Goal: Find specific page/section: Find specific page/section

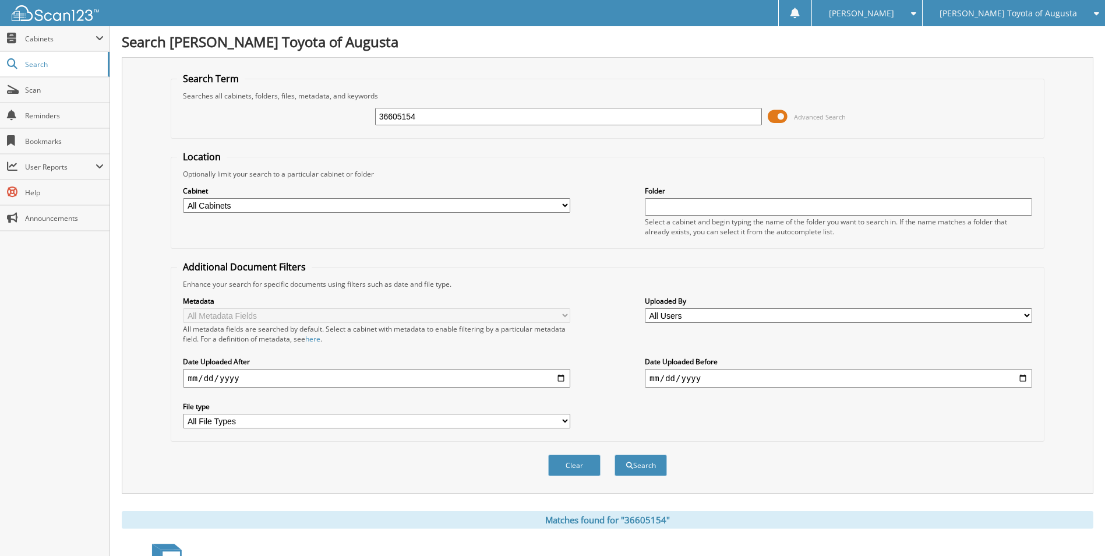
drag, startPoint x: 357, startPoint y: 115, endPoint x: 346, endPoint y: 114, distance: 11.1
click at [349, 114] on div "36605154 Advanced Search" at bounding box center [607, 116] width 861 height 31
type input "36625328"
click at [775, 116] on span at bounding box center [778, 116] width 20 height 17
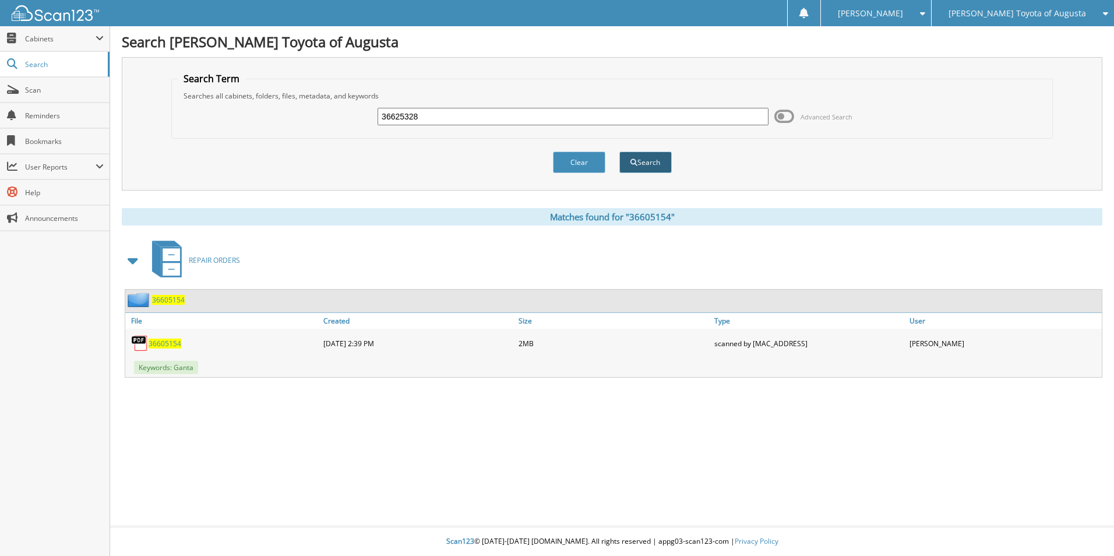
click at [645, 163] on button "Search" at bounding box center [645, 163] width 52 height 22
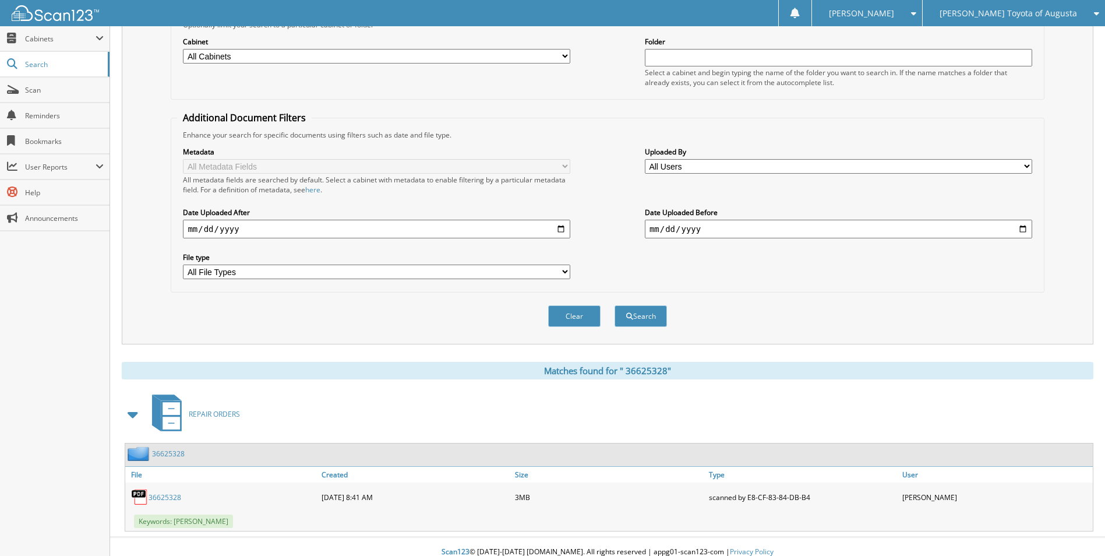
scroll to position [160, 0]
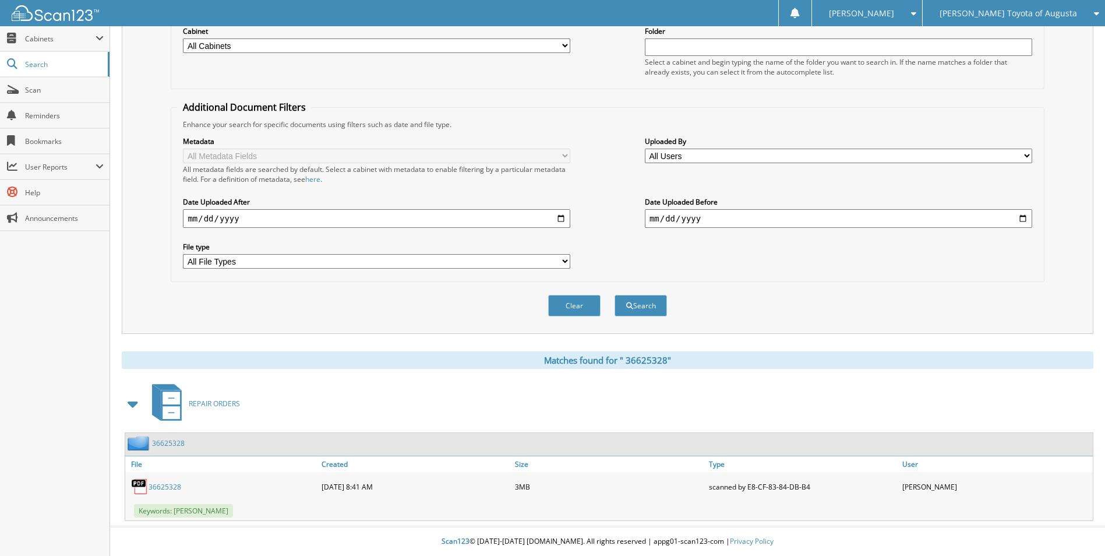
click at [172, 489] on link "36625328" at bounding box center [165, 487] width 33 height 10
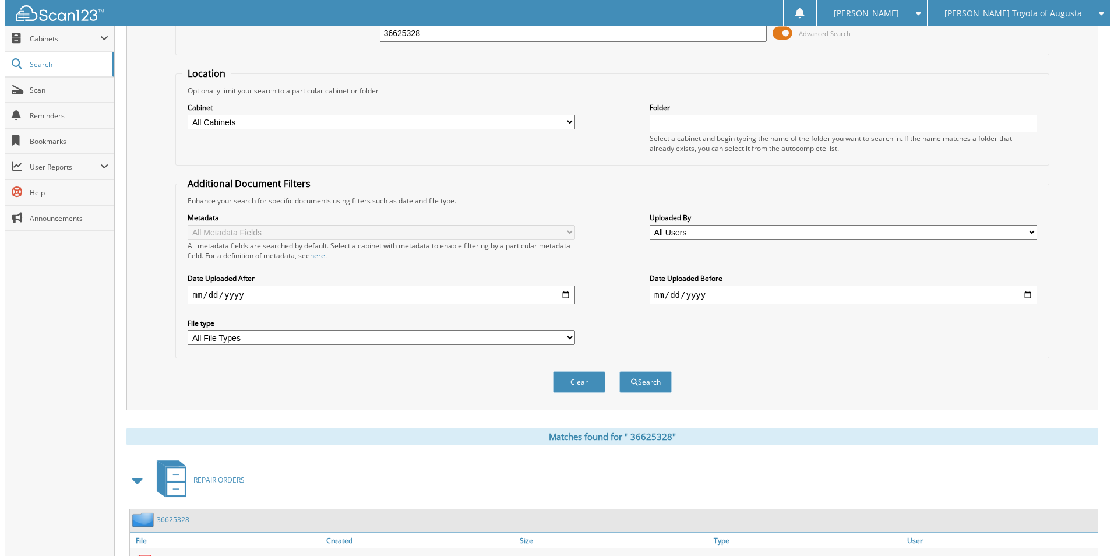
scroll to position [0, 0]
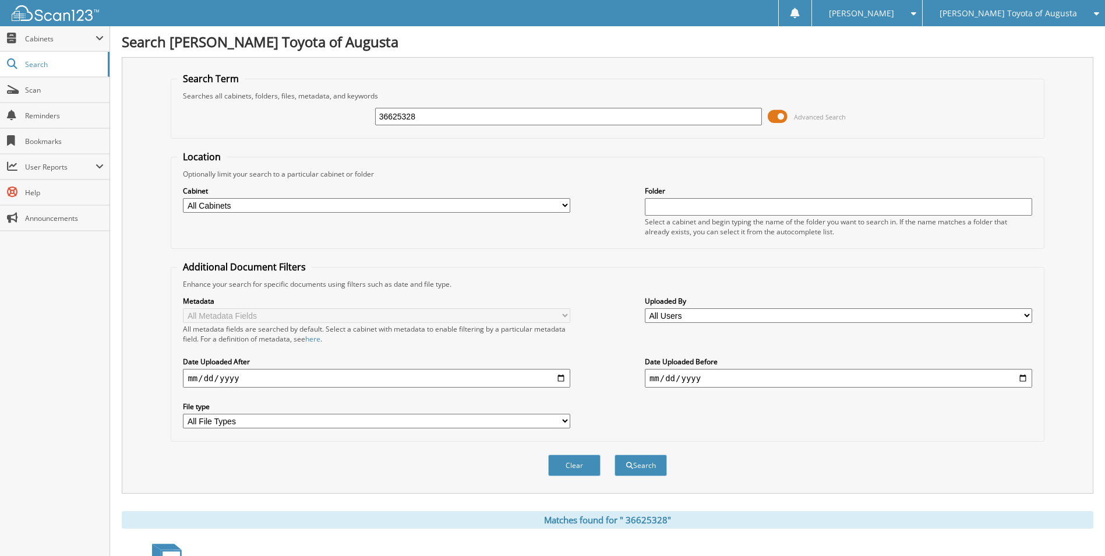
drag, startPoint x: 445, startPoint y: 115, endPoint x: 318, endPoint y: 98, distance: 128.1
click at [325, 101] on div "36625328 Advanced Search" at bounding box center [607, 116] width 861 height 31
paste input "36625581"
type input "36625581"
click at [776, 112] on span at bounding box center [778, 116] width 20 height 17
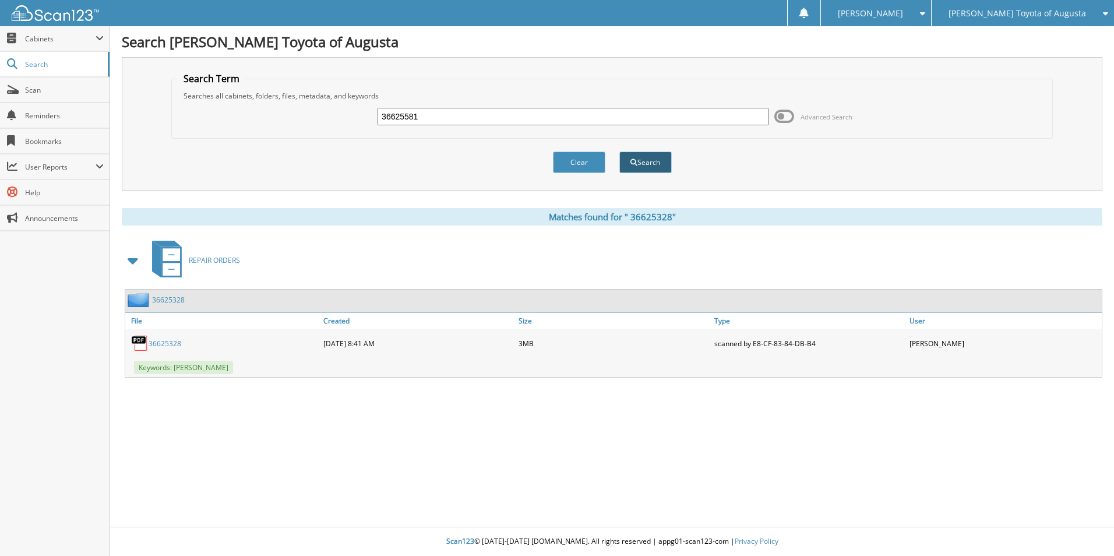
click at [645, 159] on button "Search" at bounding box center [645, 163] width 52 height 22
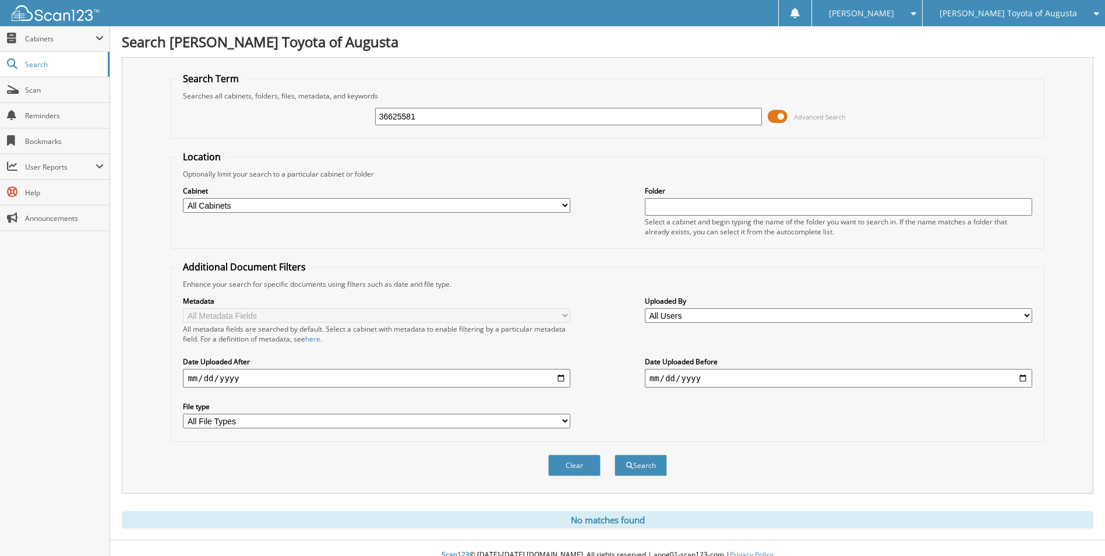
drag, startPoint x: 374, startPoint y: 112, endPoint x: 368, endPoint y: 111, distance: 5.9
click at [370, 112] on div "36625581 Advanced Search" at bounding box center [607, 116] width 861 height 31
paste input "36625830"
type input "36625830"
click at [783, 117] on span at bounding box center [778, 116] width 20 height 17
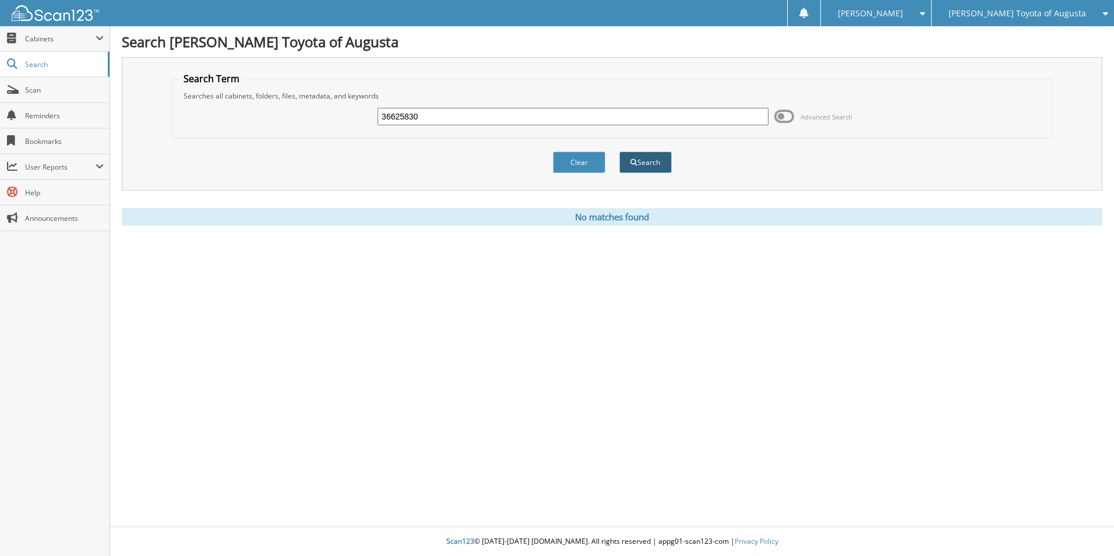
click at [654, 157] on button "Search" at bounding box center [645, 163] width 52 height 22
